Goal: Task Accomplishment & Management: Manage account settings

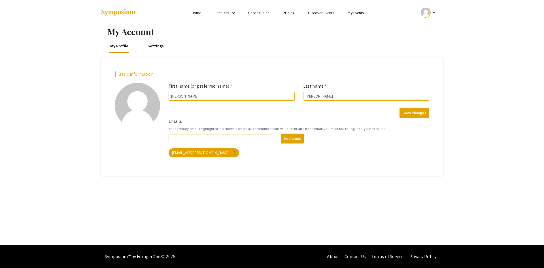
click at [435, 12] on mat-icon "keyboard_arrow_down" at bounding box center [434, 12] width 7 height 7
click at [435, 45] on button "My Submissions" at bounding box center [432, 42] width 35 height 14
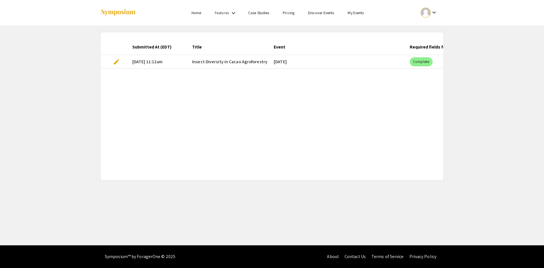
click at [117, 61] on span "edit" at bounding box center [116, 61] width 7 height 7
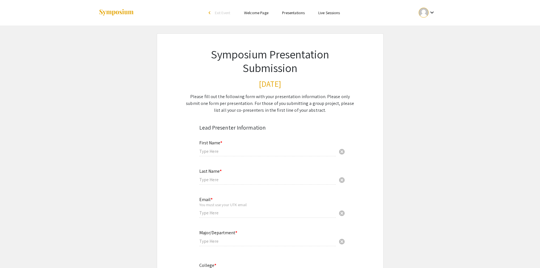
type input "[PERSON_NAME]"
type input "[EMAIL_ADDRESS][DOMAIN_NAME]"
type input "Plant Sciences"
radio input "true"
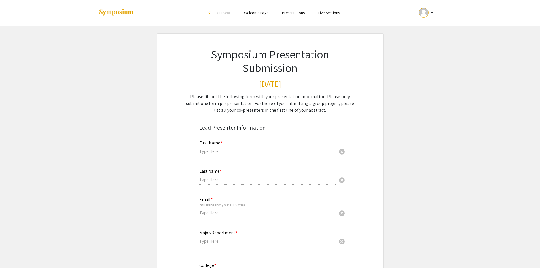
type input "cblevi12"
radio input "true"
type input "12/2025"
type input "HERO"
type input "no"
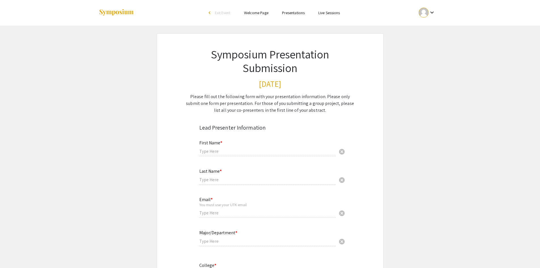
type input "[PERSON_NAME]"
radio input "true"
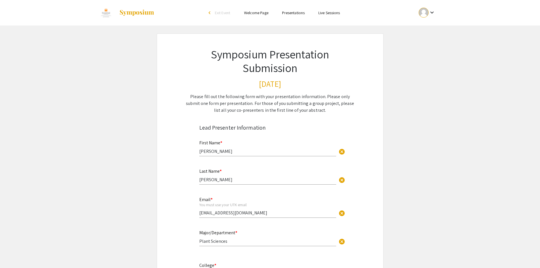
type input "0"
select select "custom"
click at [427, 13] on div at bounding box center [423, 13] width 10 height 10
type input "1"
select select "auto"
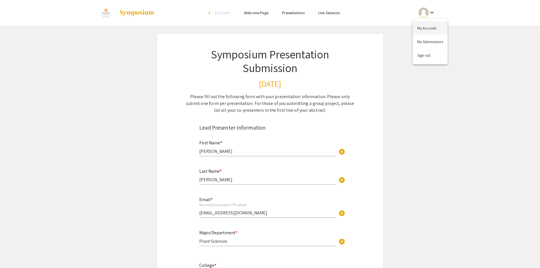
click at [427, 25] on button "My Account" at bounding box center [429, 28] width 35 height 14
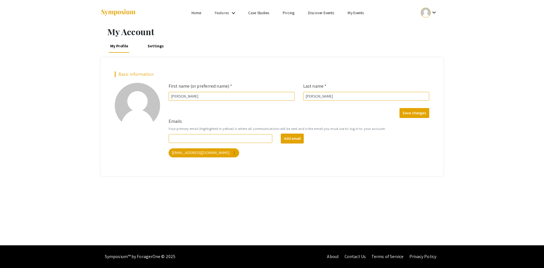
click at [352, 10] on li "My Events" at bounding box center [356, 12] width 30 height 7
click at [352, 13] on link "My Events" at bounding box center [356, 12] width 16 height 5
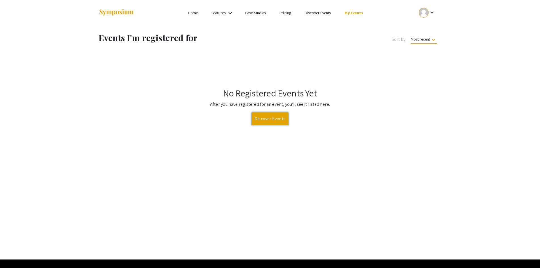
click at [270, 115] on link "Discover Events" at bounding box center [269, 118] width 37 height 13
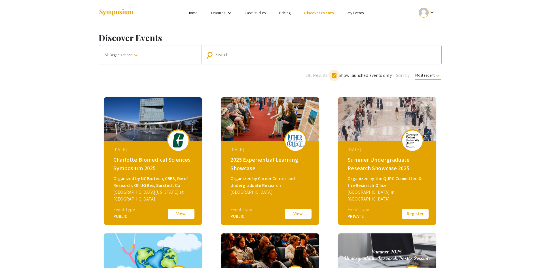
click at [333, 74] on span at bounding box center [334, 75] width 5 height 5
click at [334, 78] on input "Show launched events only" at bounding box center [334, 78] width 0 height 0
checkbox input "false"
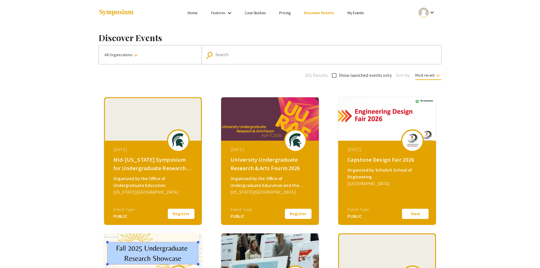
click at [137, 58] on mat-icon "keyboard_arrow_down" at bounding box center [135, 55] width 7 height 7
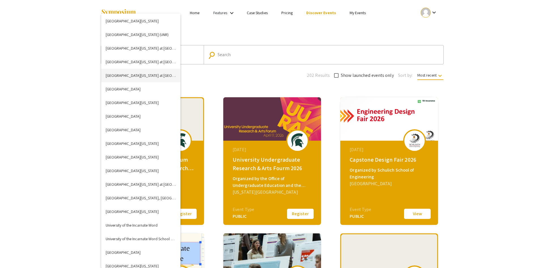
scroll to position [1921, 0]
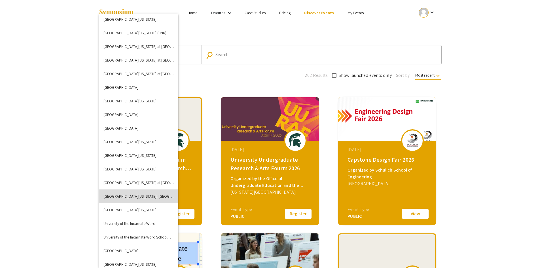
click at [145, 198] on button "[GEOGRAPHIC_DATA][US_STATE], [GEOGRAPHIC_DATA]" at bounding box center [138, 196] width 79 height 14
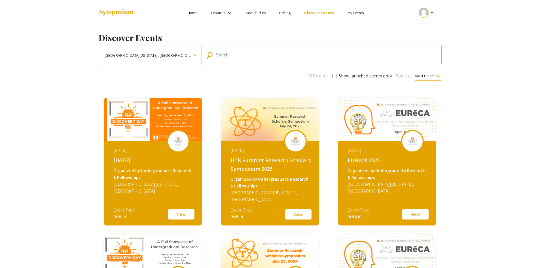
click at [184, 216] on button "View" at bounding box center [181, 214] width 28 height 12
